Goal: Leave review/rating: Share an evaluation or opinion about a product, service, or content

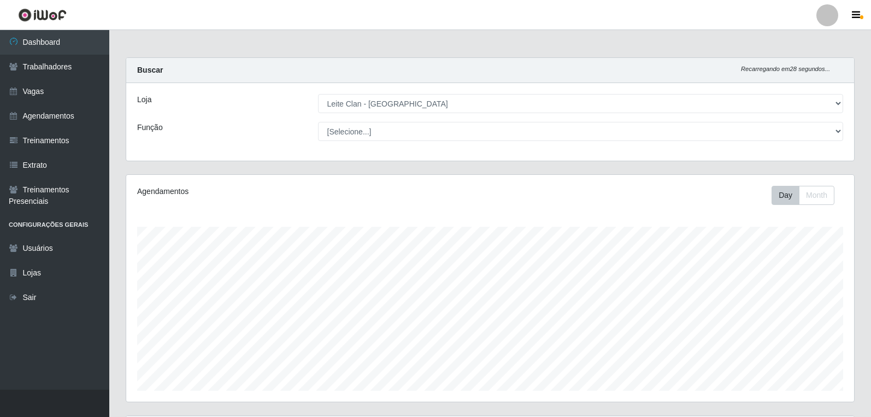
select select "452"
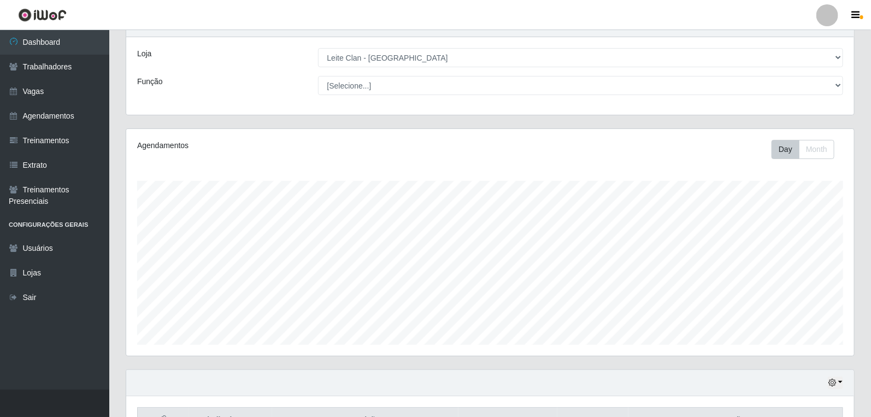
scroll to position [228, 0]
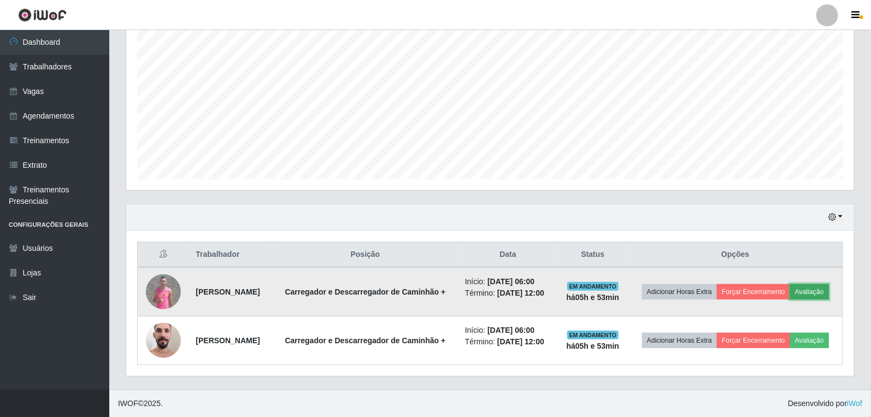
click at [790, 288] on button "Avaliação" at bounding box center [809, 291] width 39 height 15
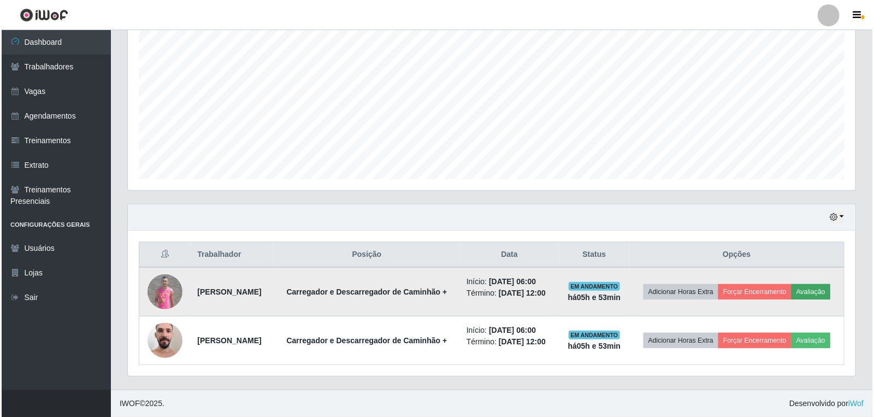
scroll to position [226, 721]
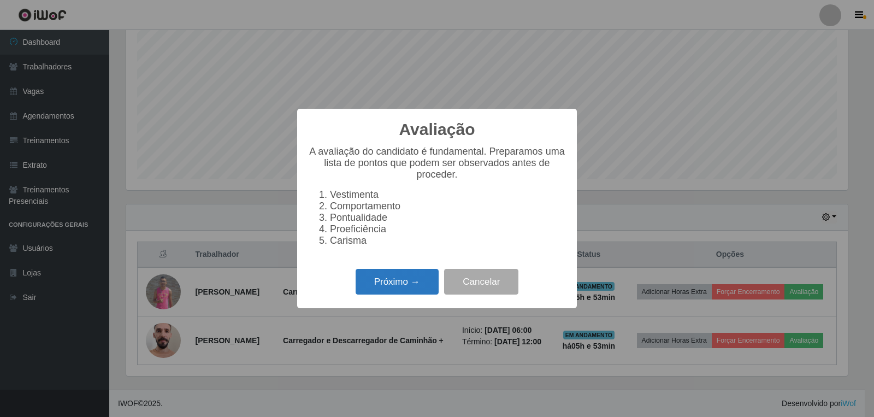
click at [401, 274] on button "Próximo →" at bounding box center [397, 282] width 83 height 26
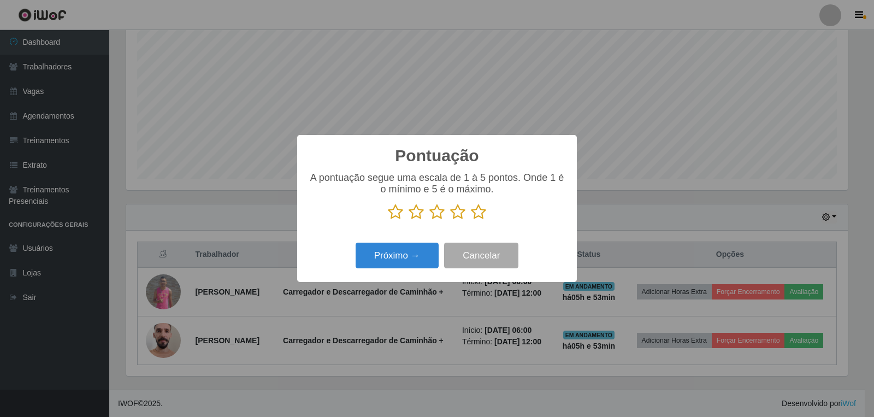
scroll to position [546163, 545668]
click at [483, 214] on icon at bounding box center [478, 212] width 15 height 16
click at [471, 220] on input "radio" at bounding box center [471, 220] width 0 height 0
click at [405, 263] on button "Próximo →" at bounding box center [397, 256] width 83 height 26
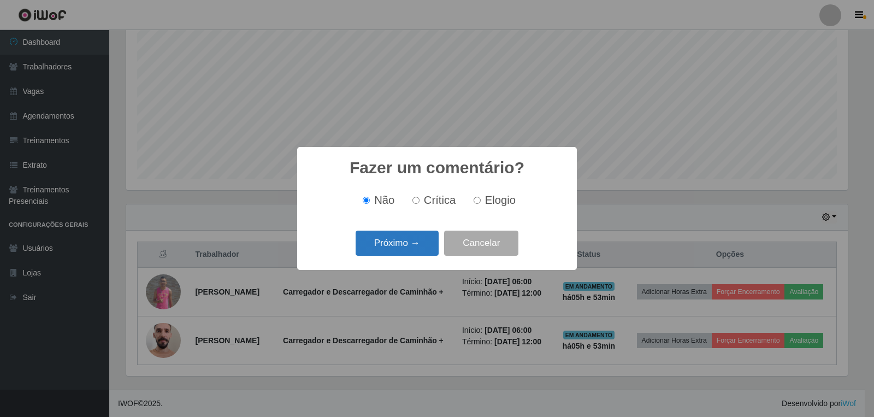
click at [407, 243] on button "Próximo →" at bounding box center [397, 244] width 83 height 26
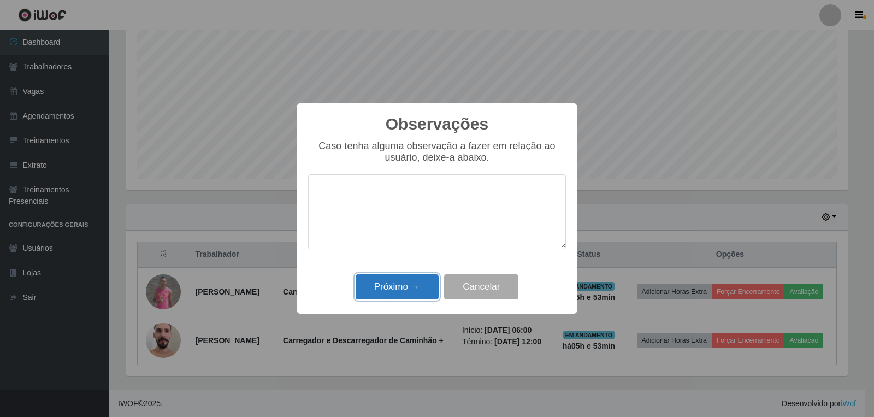
click at [409, 298] on button "Próximo →" at bounding box center [397, 287] width 83 height 26
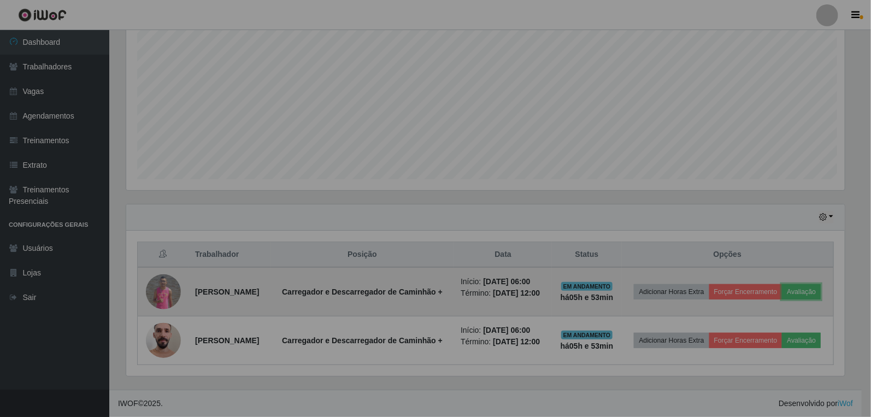
scroll to position [226, 728]
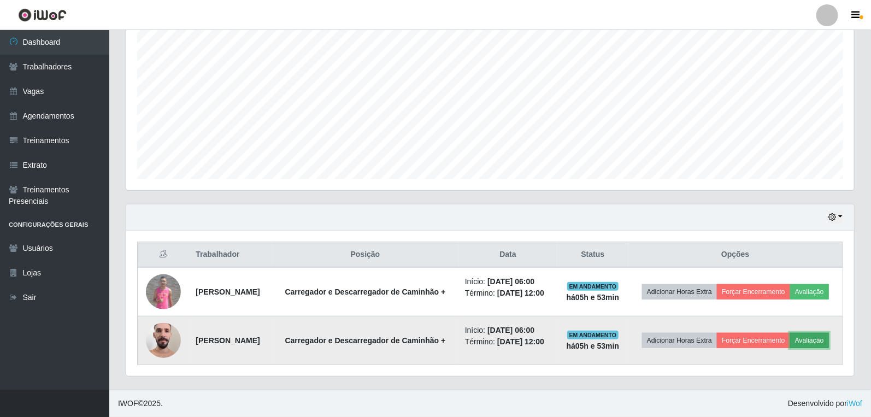
click at [790, 348] on button "Avaliação" at bounding box center [809, 340] width 39 height 15
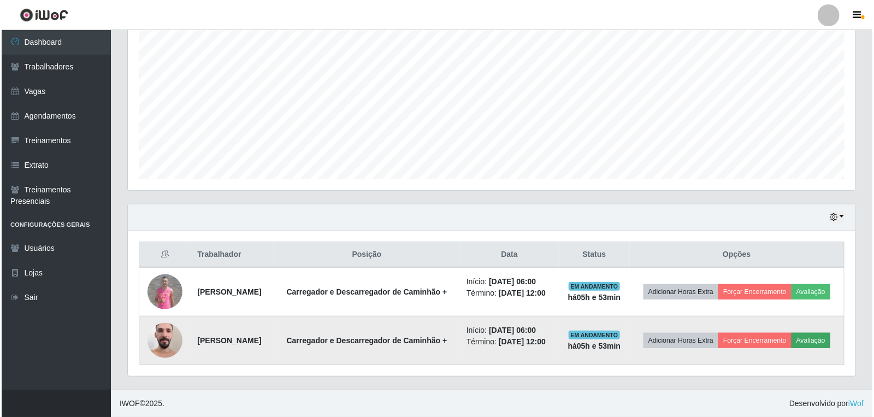
scroll to position [226, 721]
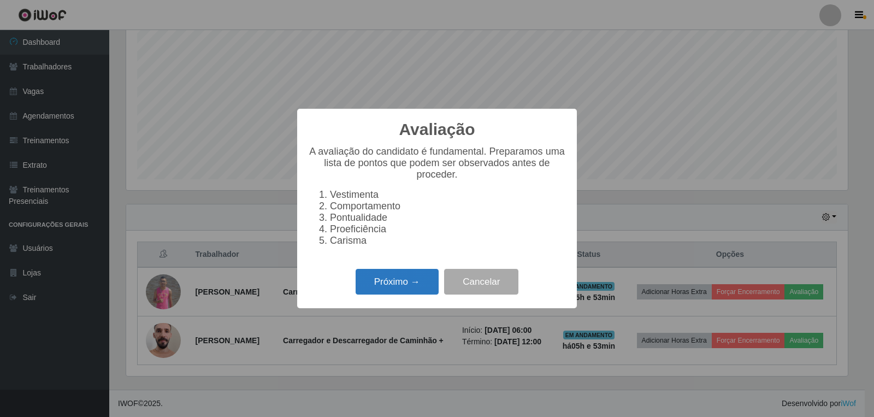
click at [398, 288] on button "Próximo →" at bounding box center [397, 282] width 83 height 26
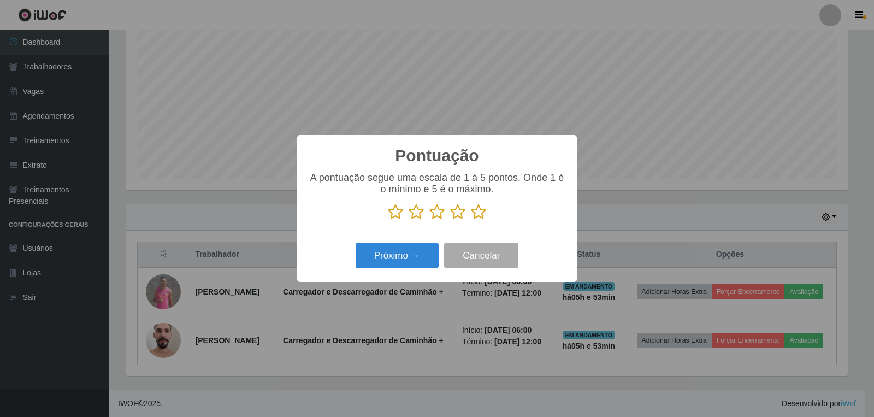
scroll to position [546163, 545668]
click at [473, 209] on icon at bounding box center [478, 212] width 15 height 16
click at [471, 220] on input "radio" at bounding box center [471, 220] width 0 height 0
click at [425, 254] on button "Próximo →" at bounding box center [397, 256] width 83 height 26
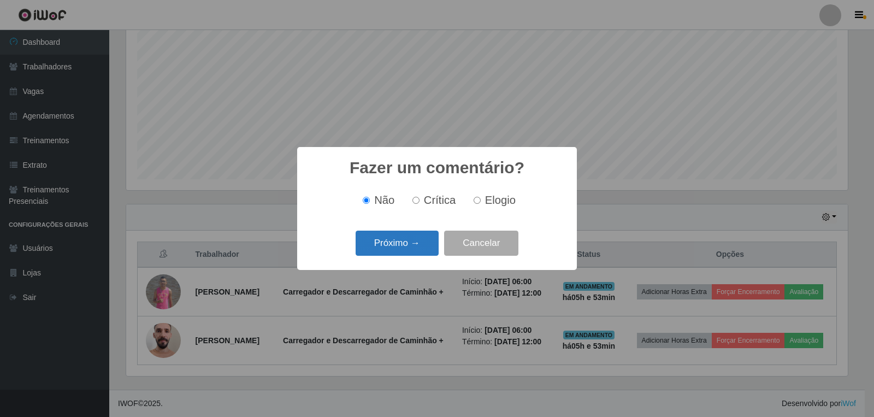
click at [415, 249] on button "Próximo →" at bounding box center [397, 244] width 83 height 26
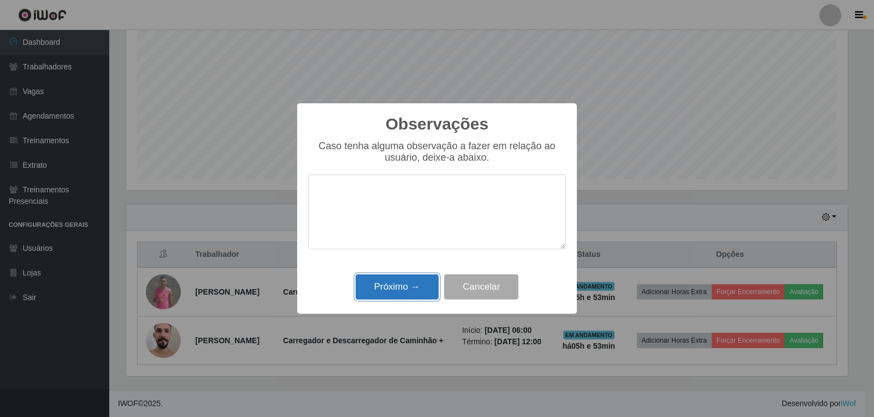
click at [413, 290] on button "Próximo →" at bounding box center [397, 287] width 83 height 26
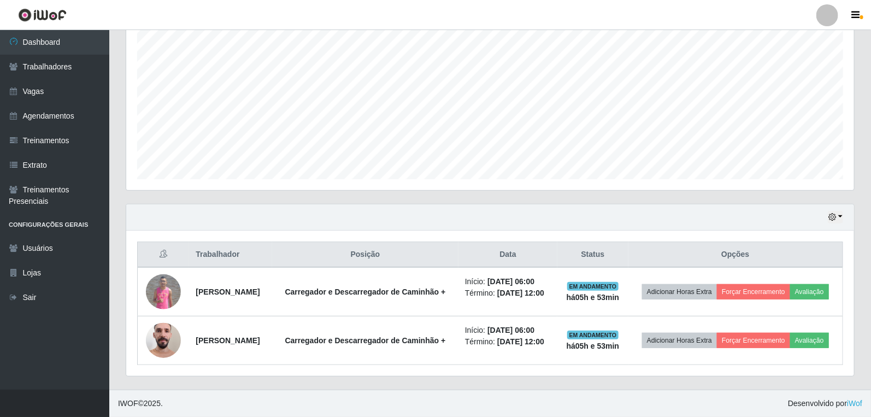
scroll to position [226, 728]
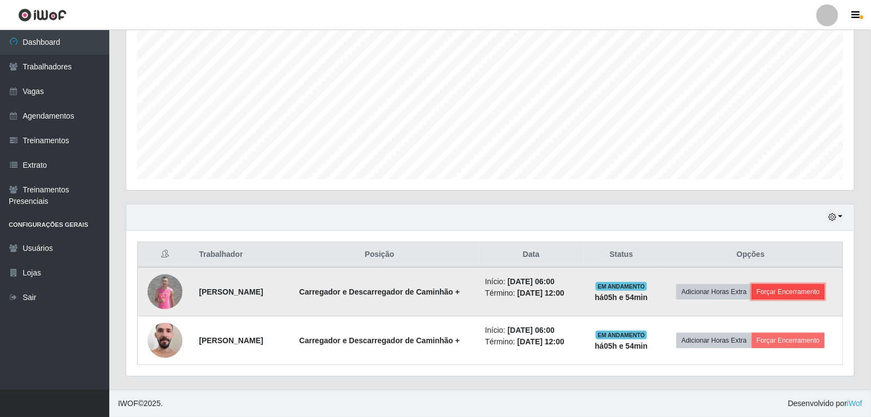
click at [765, 273] on td "Adicionar Horas Extra Forçar Encerramento" at bounding box center [751, 291] width 184 height 49
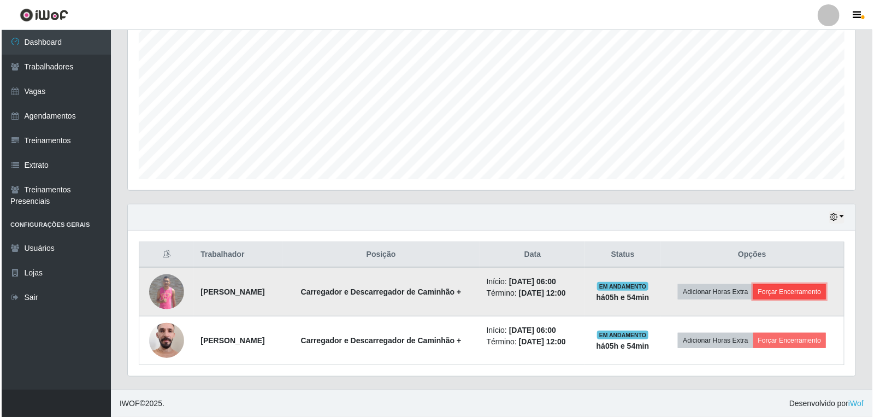
scroll to position [211, 0]
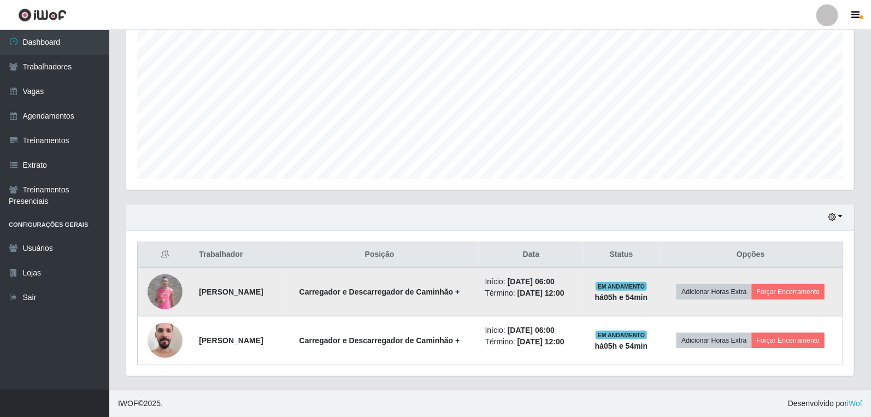
click at [778, 301] on td "Adicionar Horas Extra Forçar Encerramento" at bounding box center [751, 291] width 184 height 49
click at [792, 287] on button "Forçar Encerramento" at bounding box center [788, 291] width 73 height 15
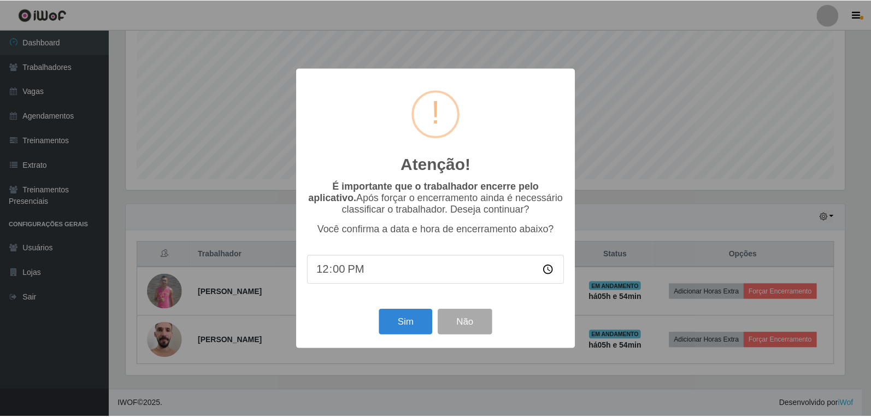
scroll to position [226, 721]
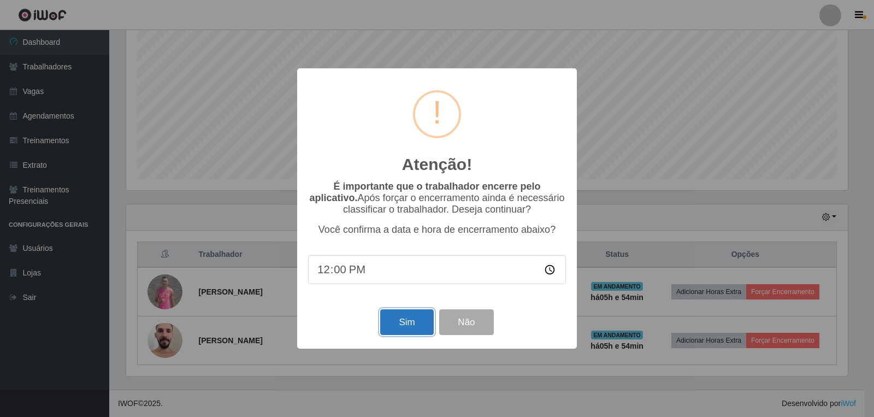
click at [413, 315] on button "Sim" at bounding box center [406, 322] width 53 height 26
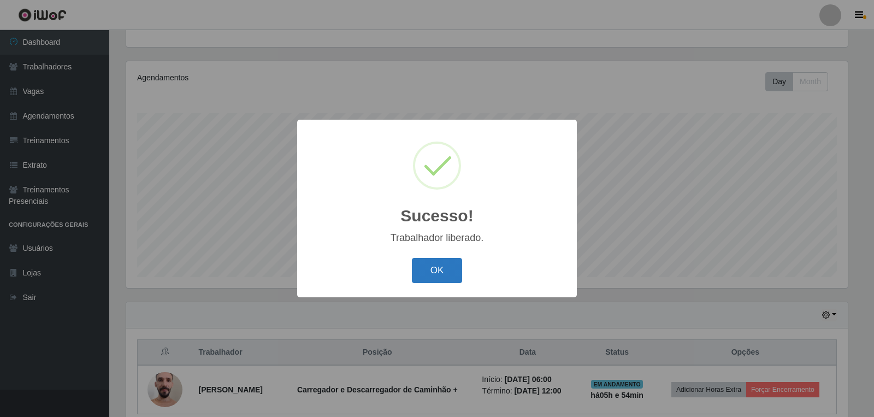
click at [416, 266] on button "OK" at bounding box center [437, 271] width 51 height 26
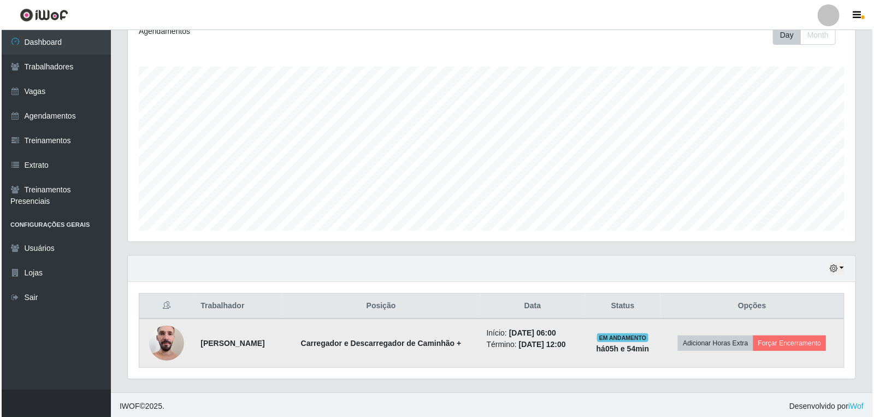
scroll to position [162, 0]
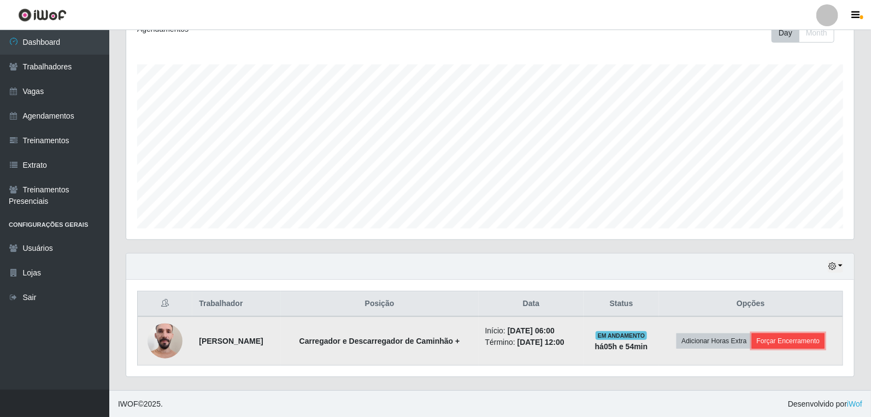
click at [794, 339] on button "Forçar Encerramento" at bounding box center [788, 340] width 73 height 15
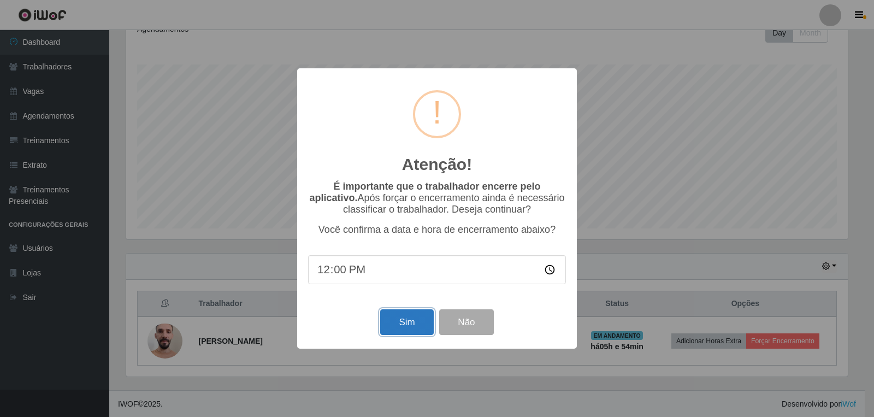
click at [386, 323] on button "Sim" at bounding box center [406, 322] width 53 height 26
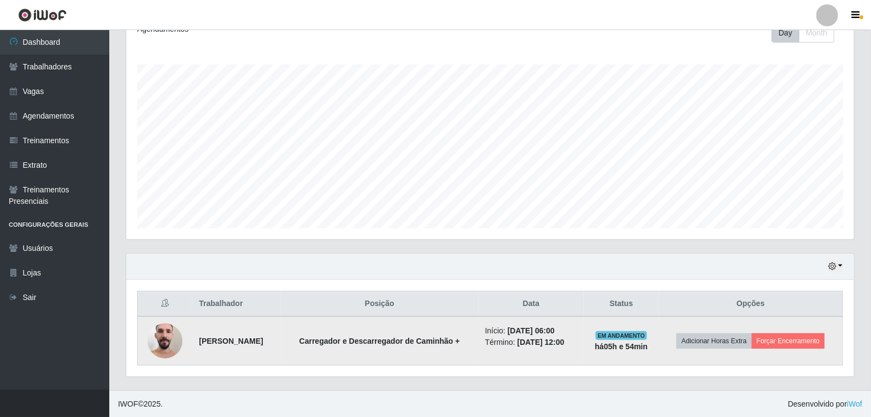
scroll to position [0, 0]
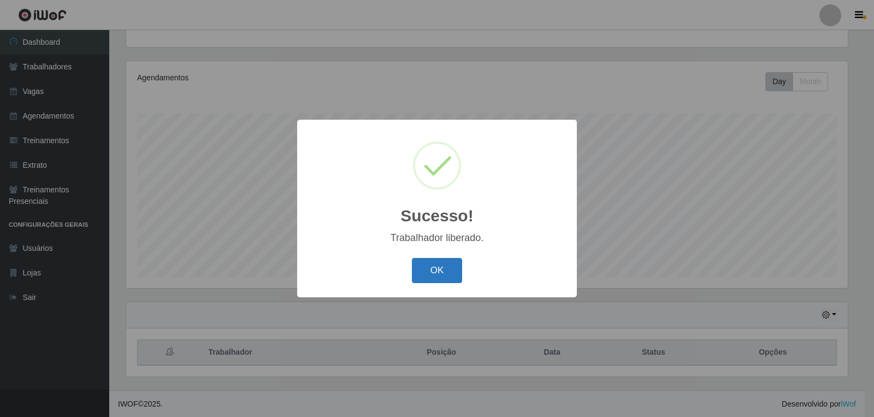
click at [432, 281] on button "OK" at bounding box center [437, 271] width 51 height 26
